Goal: Task Accomplishment & Management: Use online tool/utility

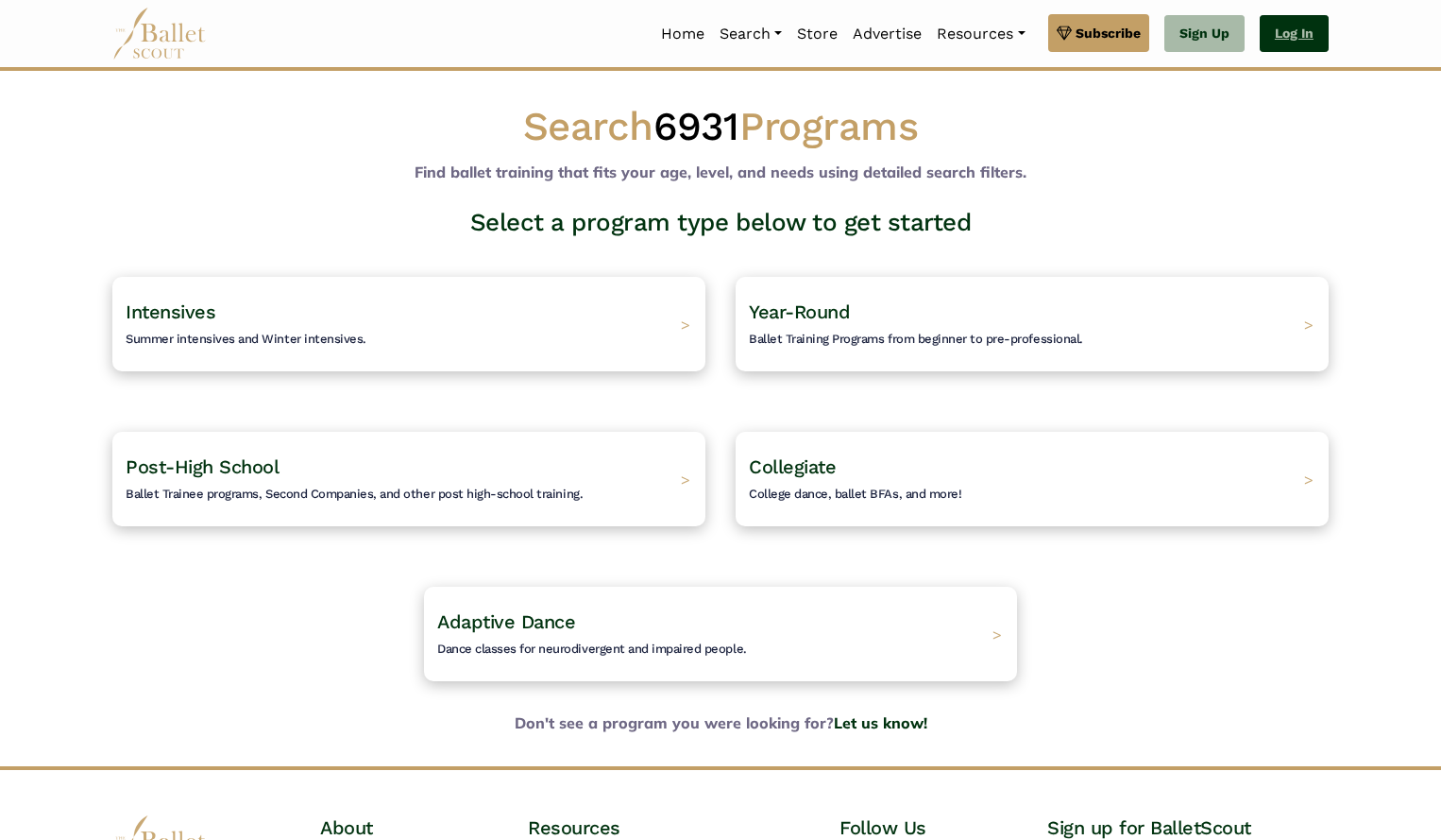
click at [1292, 29] on link "Log In" at bounding box center [1294, 34] width 69 height 38
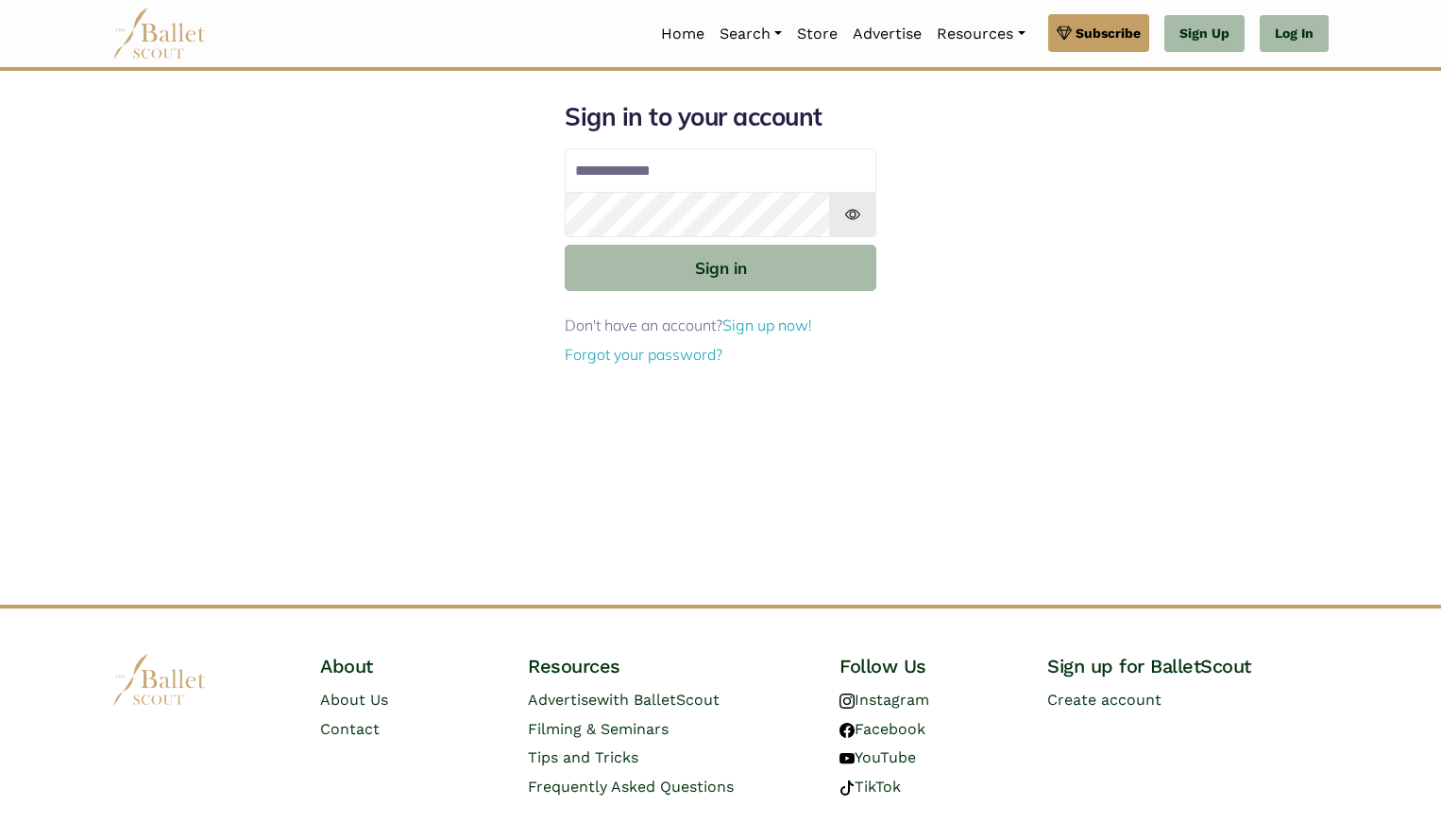
click at [694, 172] on input "Email address" at bounding box center [720, 170] width 312 height 45
type input "**********"
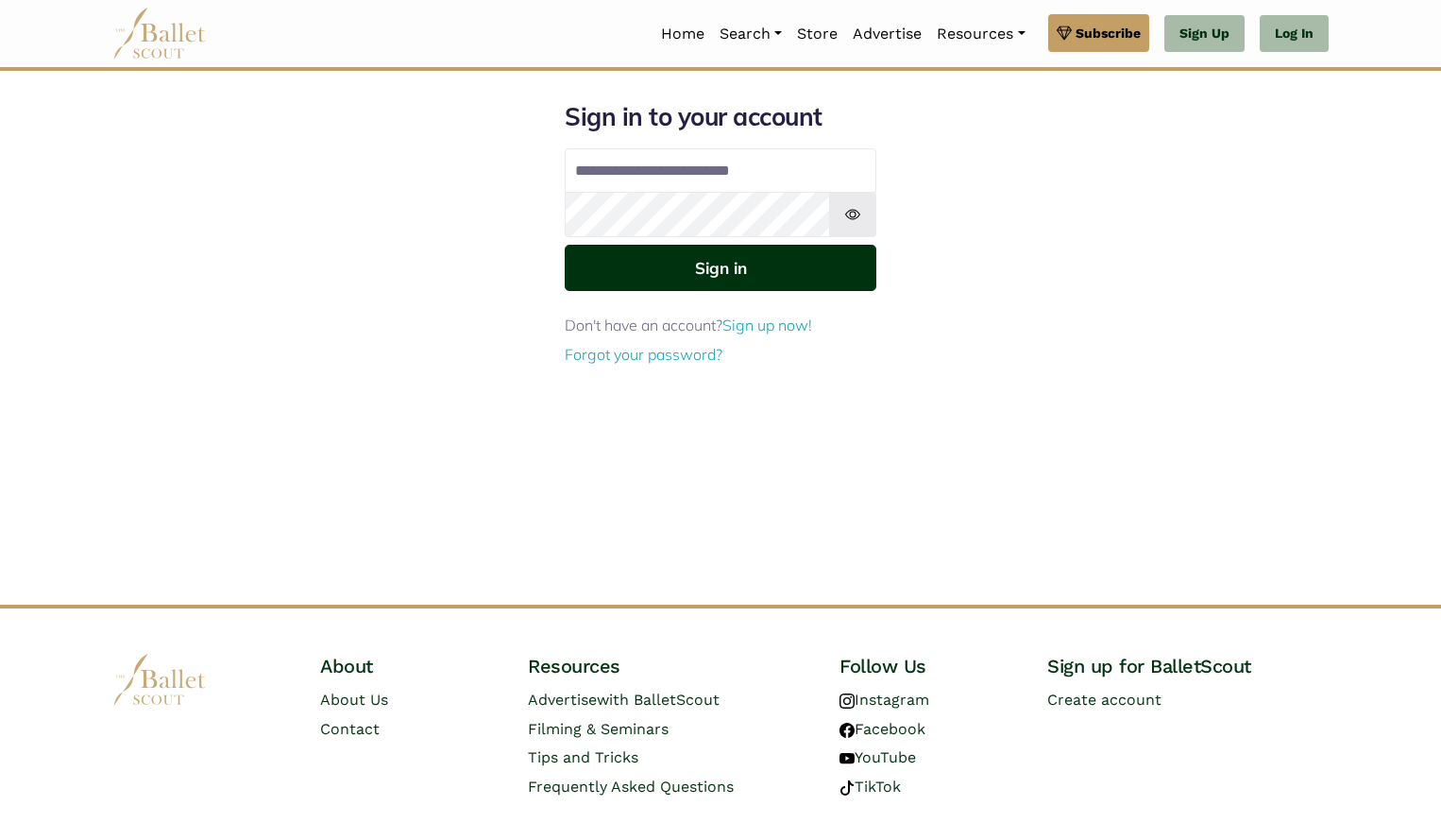
click at [732, 273] on button "Sign in" at bounding box center [720, 267] width 312 height 46
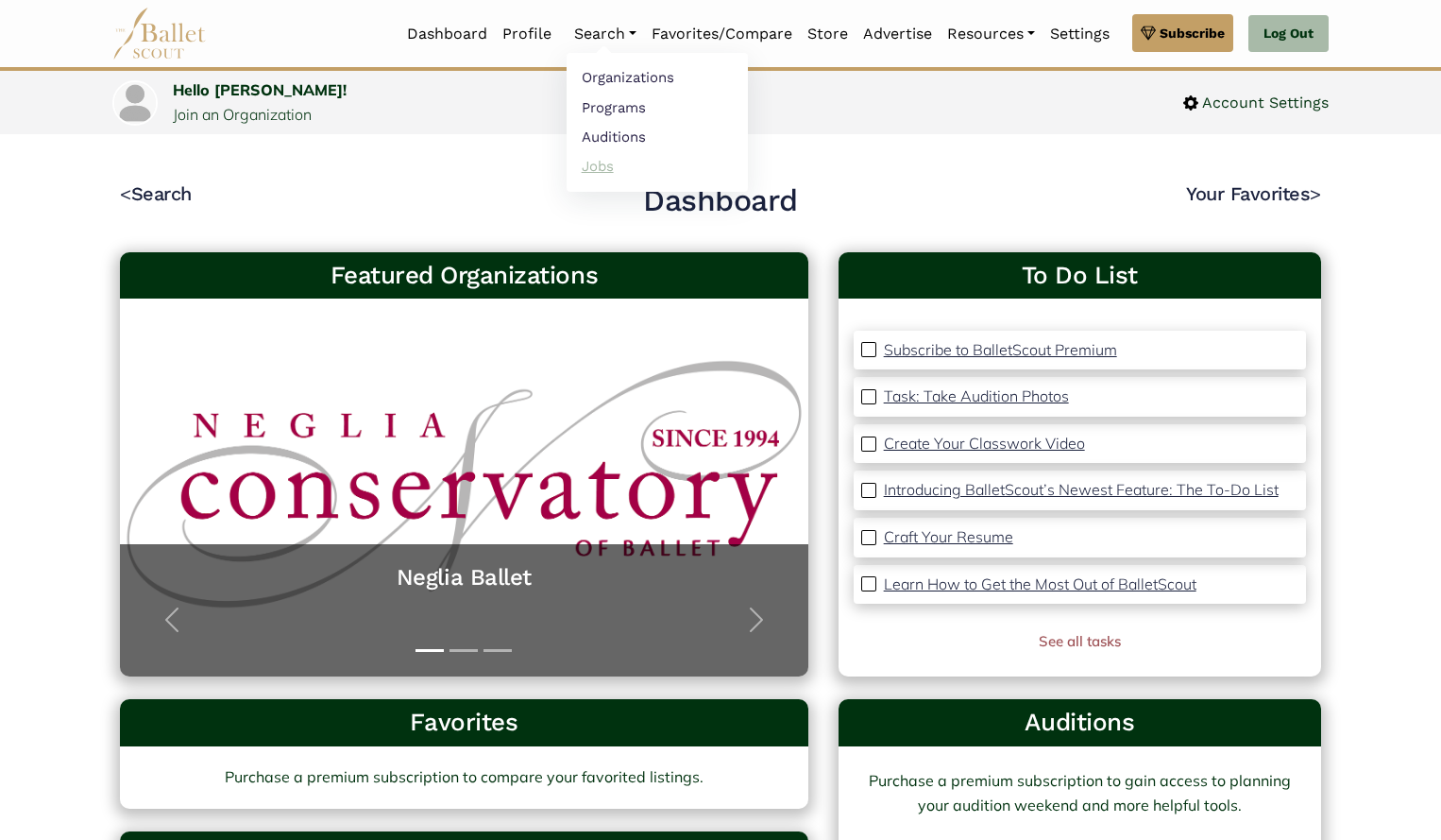
click at [597, 167] on link "Jobs" at bounding box center [658, 165] width 181 height 29
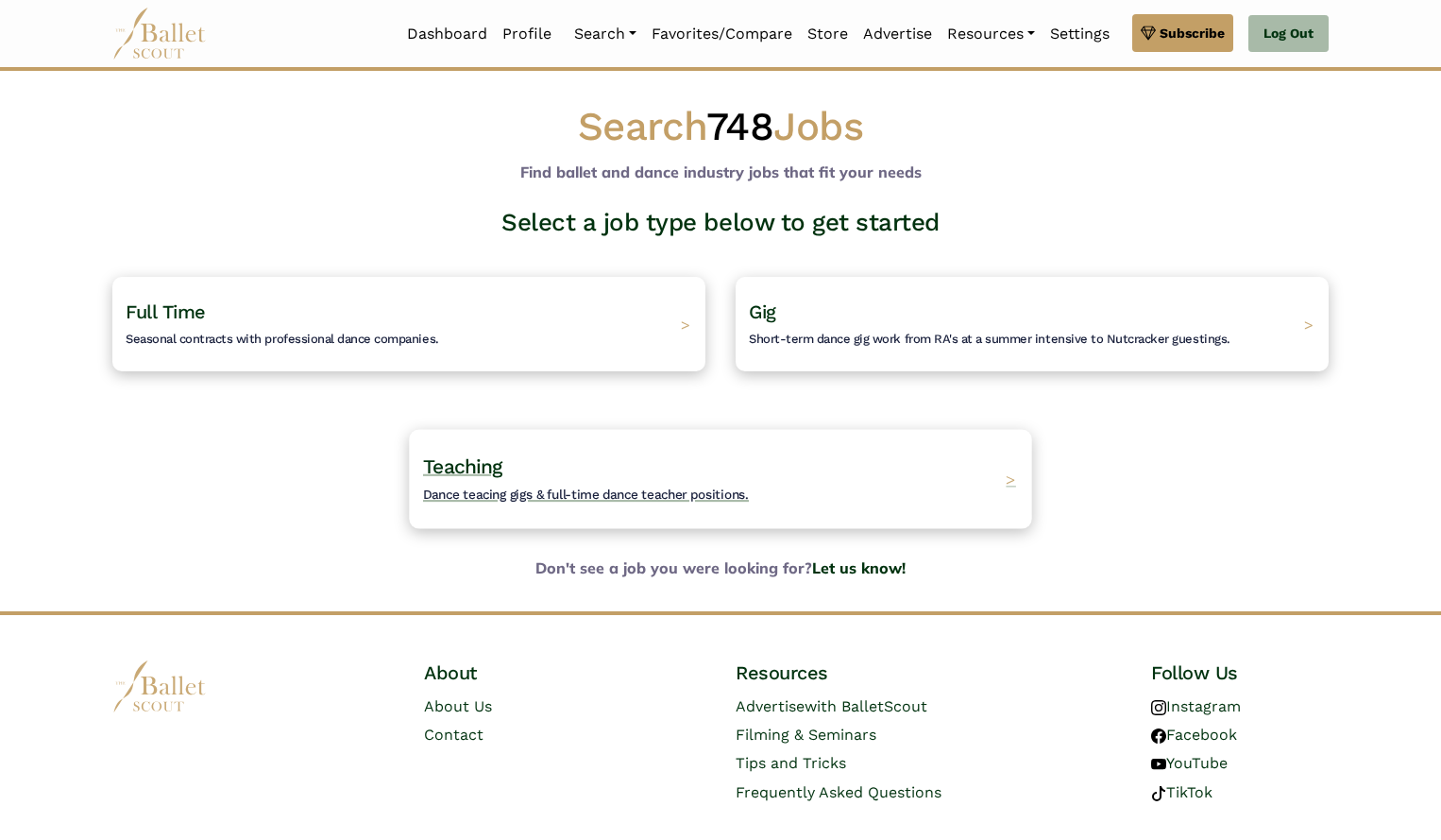
click at [495, 457] on span "Teaching" at bounding box center [463, 466] width 80 height 24
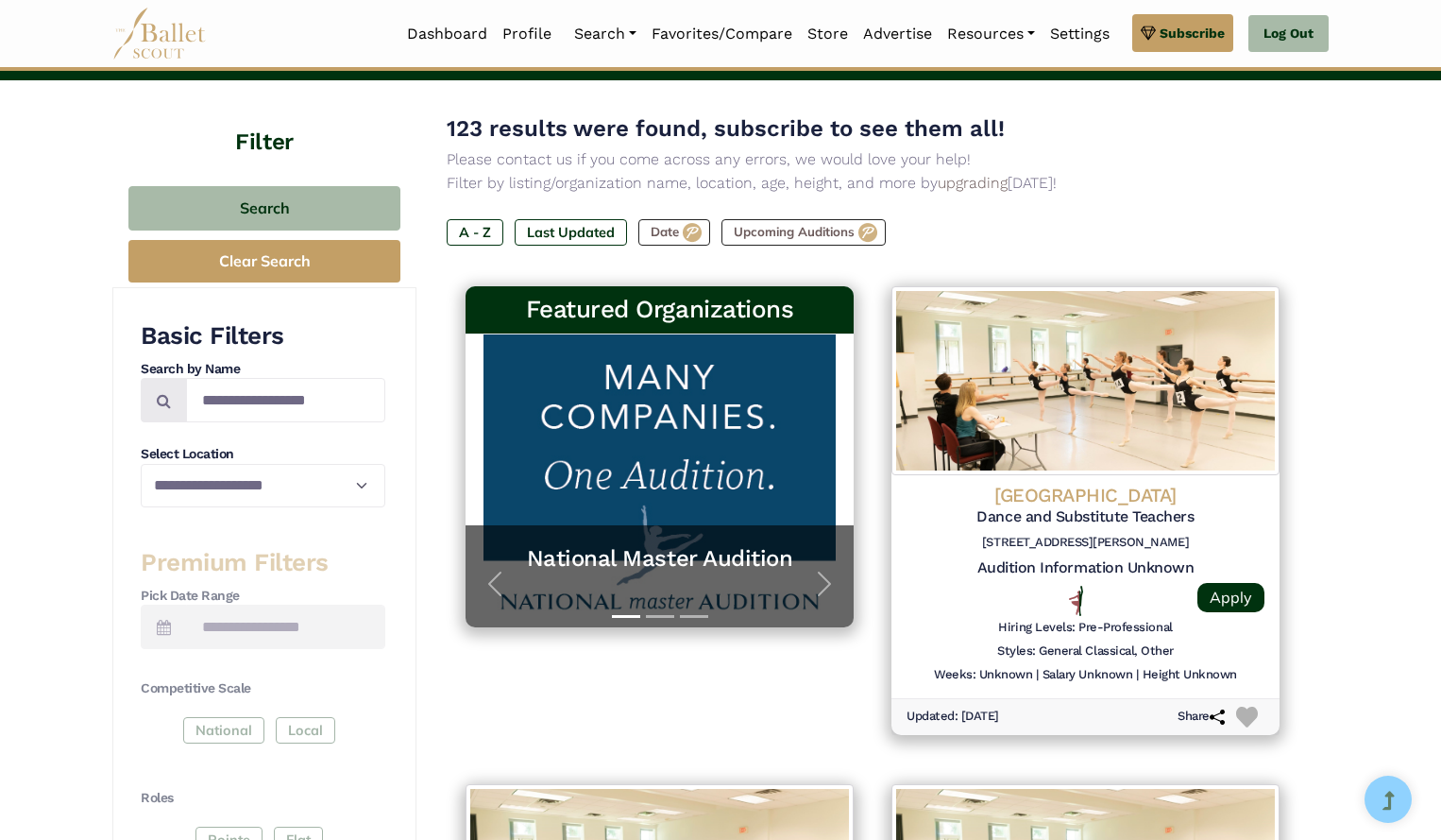
scroll to position [189, 0]
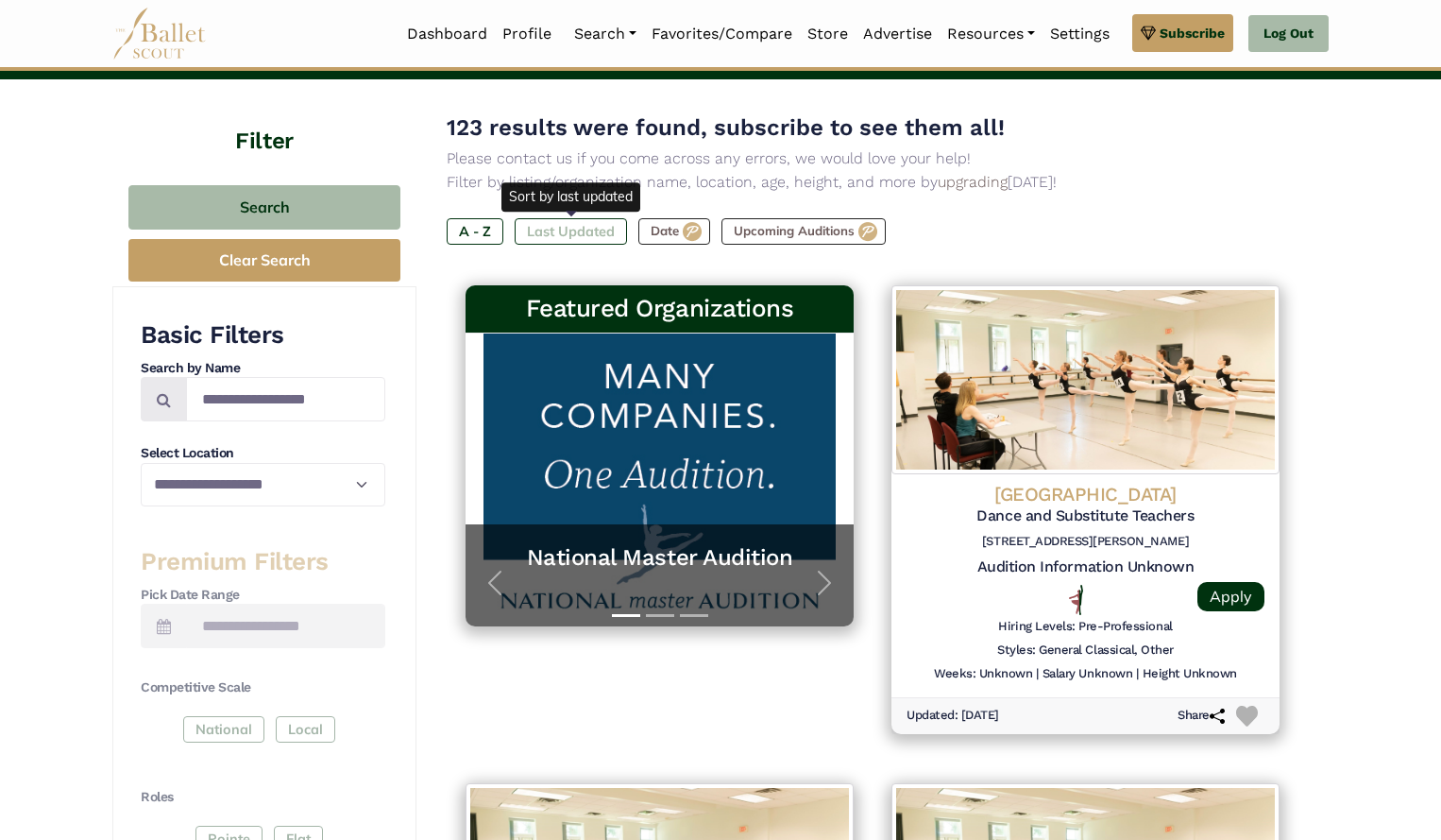
click at [530, 231] on label "Last Updated" at bounding box center [571, 231] width 113 height 27
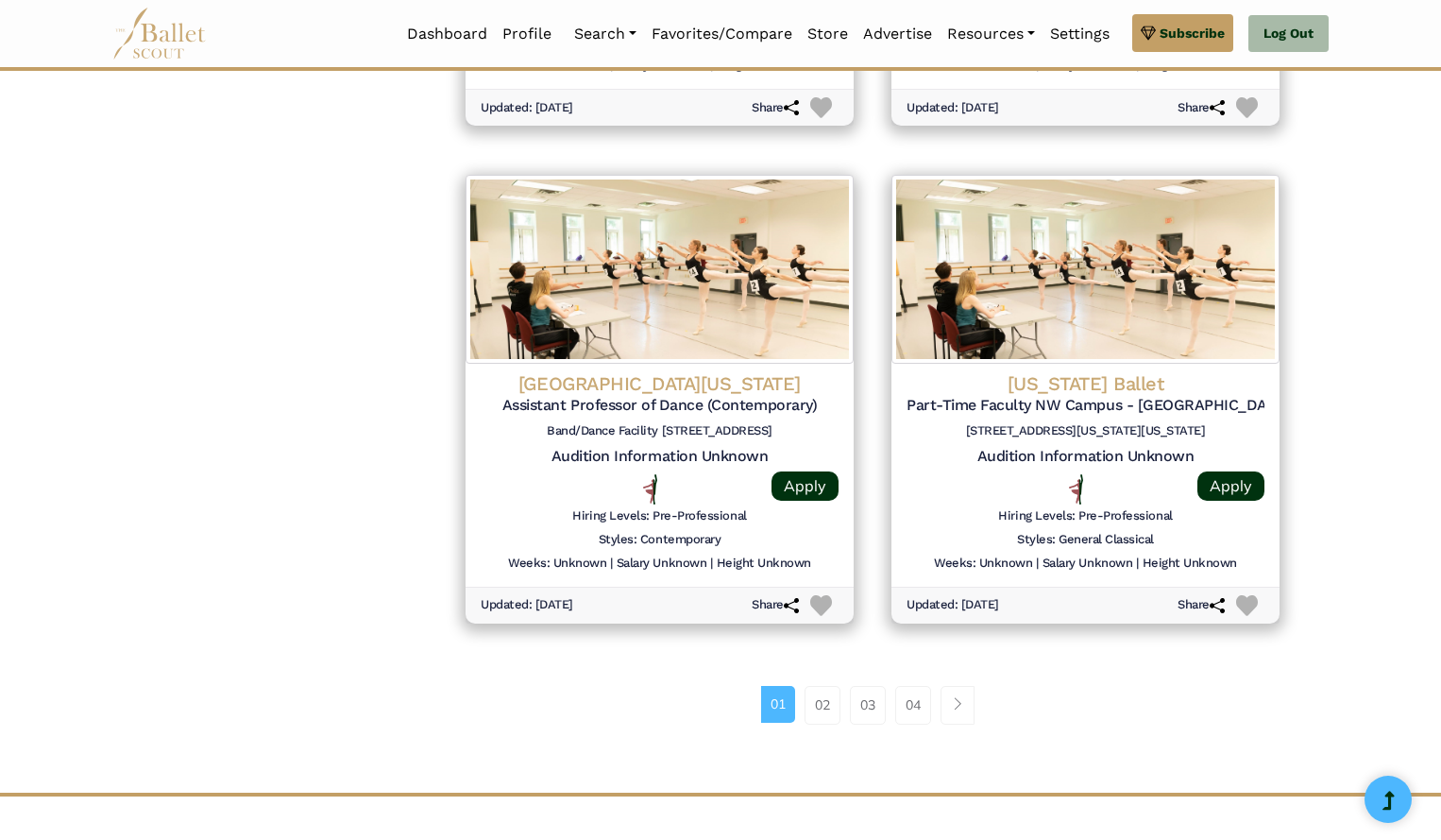
scroll to position [2300, 0]
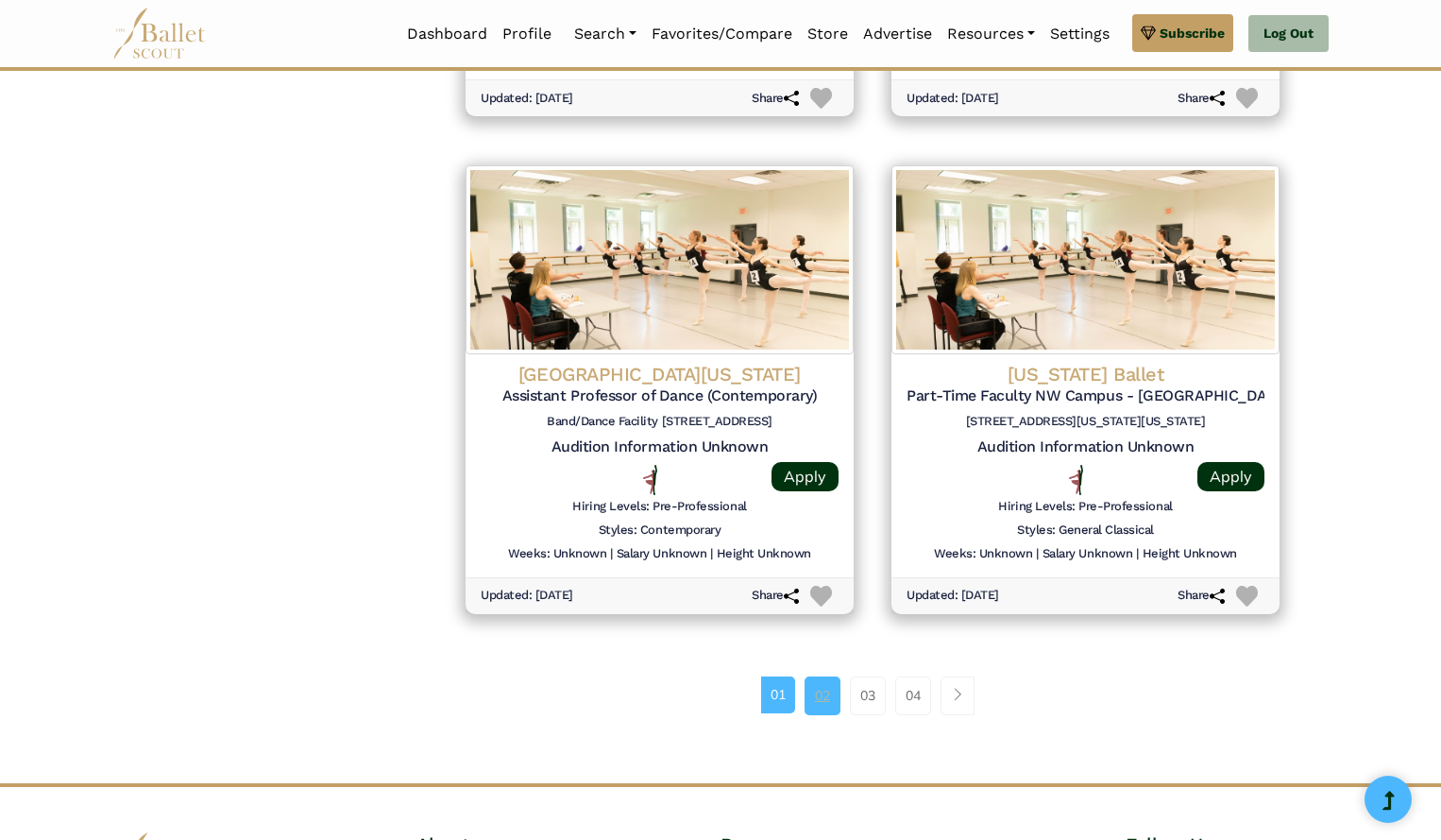
click at [822, 701] on link "02" at bounding box center [822, 696] width 36 height 38
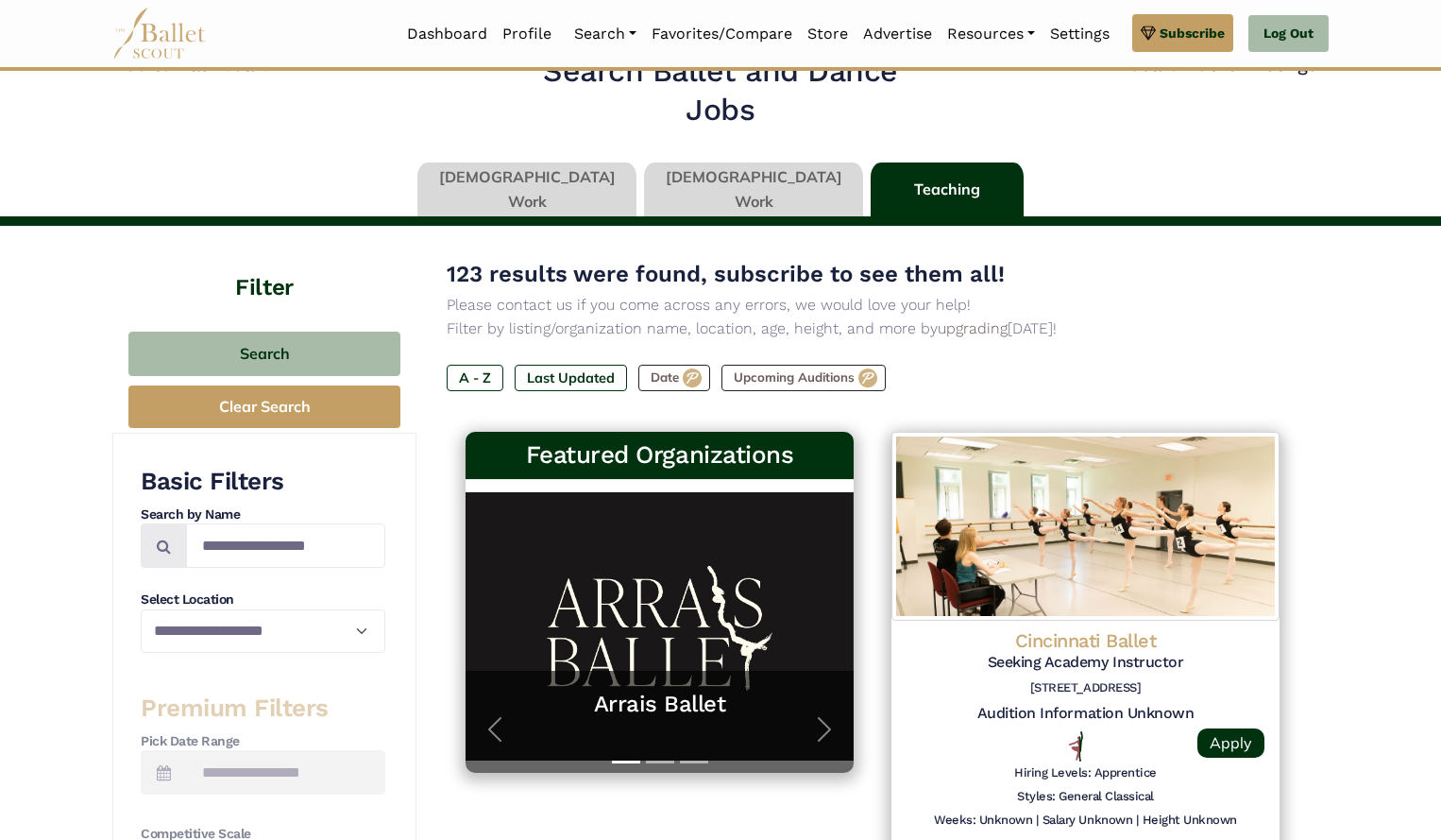
scroll to position [11, 0]
